Goal: Transaction & Acquisition: Purchase product/service

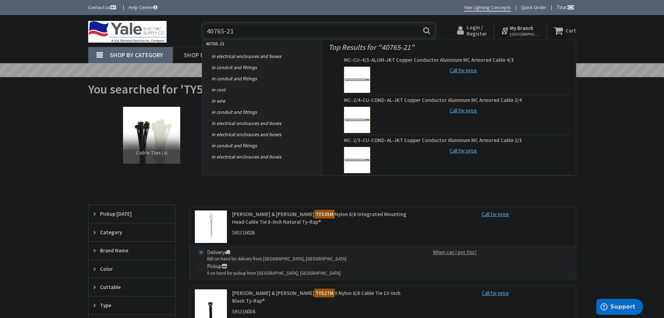
click at [189, 34] on div "Toggle Nav 40765-21 40765-21 Search Cart My Cart Close You have no items in you…" at bounding box center [332, 30] width 499 height 23
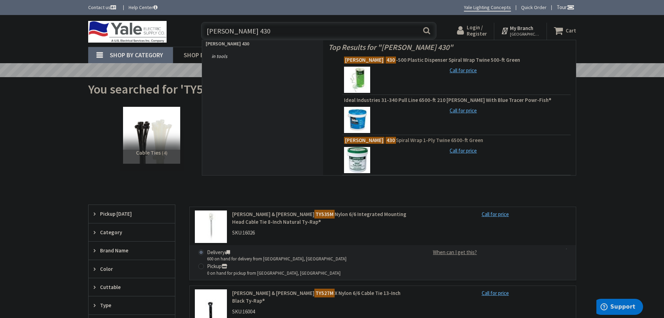
type input "GREENLEE 430"
click at [398, 139] on span "Greenlee 430 Spiral Wrap 1-Ply Twine 6500-ft Green" at bounding box center [456, 140] width 225 height 7
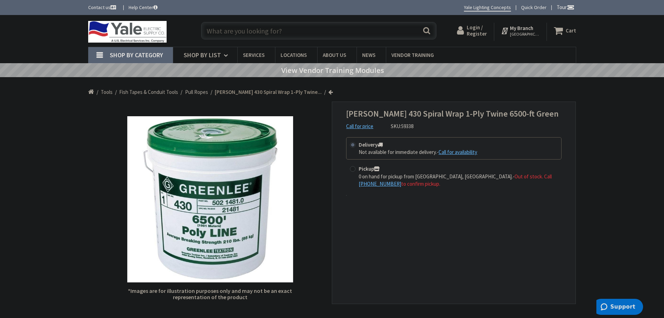
click at [220, 30] on input "text" at bounding box center [318, 30] width 235 height 17
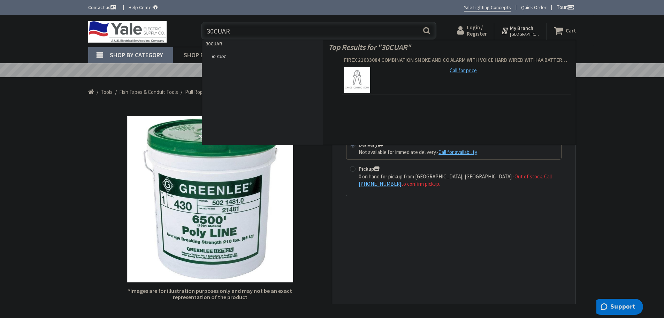
type input "30CUAR"
click at [418, 59] on span "FIREX 21033084 COMBINATION SMOKE AND CO ALARM WITH VOICE HARD WIRED WITH AA BAT…" at bounding box center [456, 59] width 225 height 7
